Goal: Find specific page/section: Locate item on page

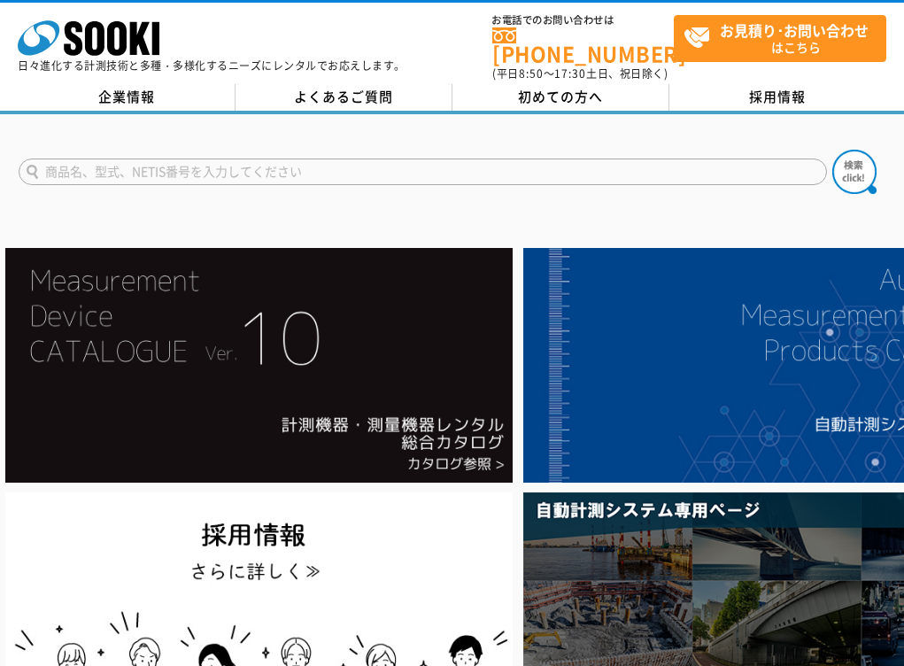
click at [331, 160] on input "text" at bounding box center [423, 171] width 808 height 27
type input "6710"
click at [832, 150] on button at bounding box center [854, 172] width 44 height 44
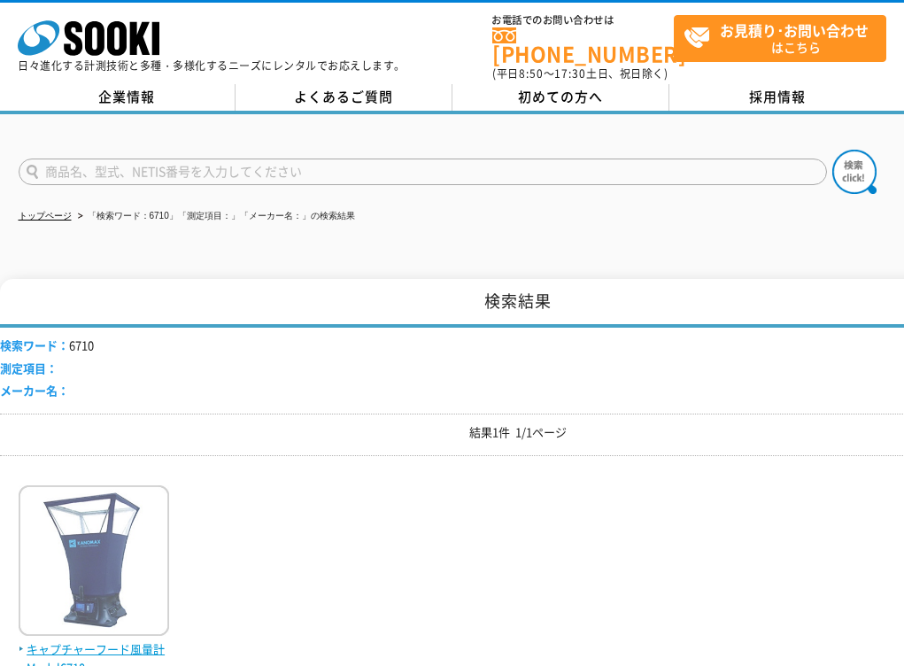
click at [100, 576] on img at bounding box center [94, 562] width 150 height 155
